Goal: Check status: Check status

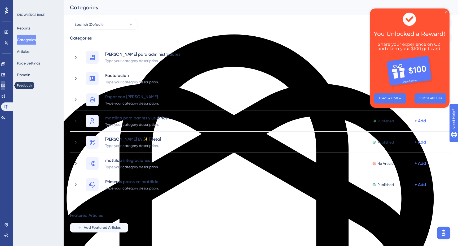
click at [5, 88] on link at bounding box center [3, 85] width 4 height 8
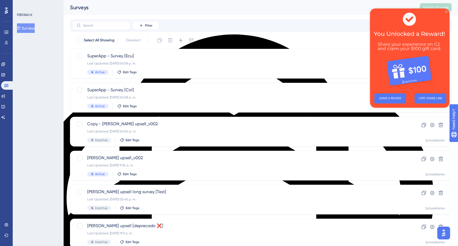
click at [446, 11] on icon "Close Preview" at bounding box center [446, 12] width 2 height 2
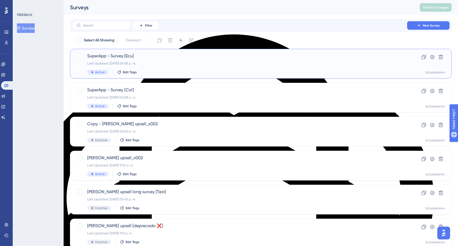
click at [207, 65] on div "SuperApp - Survey [Ecu] Last Updated: [DATE] 04:58 p. m. Active Edit Tags" at bounding box center [239, 64] width 305 height 22
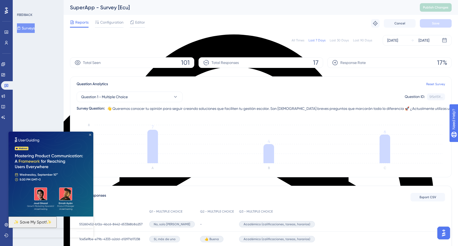
click at [91, 135] on icon "Close Preview" at bounding box center [90, 135] width 2 height 2
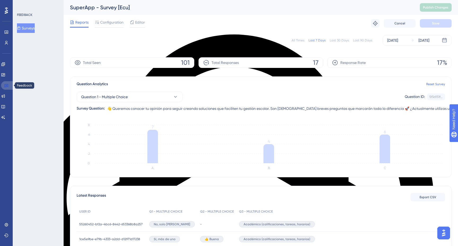
click at [6, 85] on icon at bounding box center [7, 85] width 4 height 3
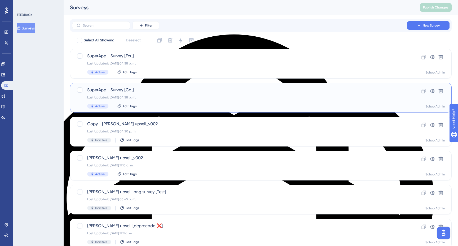
click at [144, 91] on span "SuperApp - Survey [Col]" at bounding box center [239, 90] width 305 height 6
